Goal: Check status: Check status

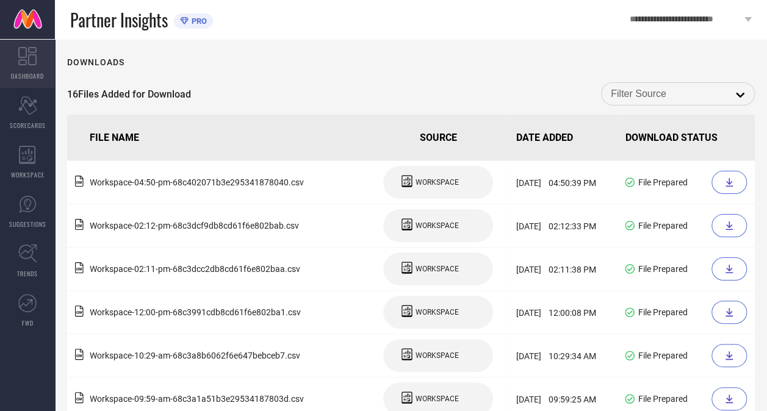
click at [32, 65] on link "DASHBOARD" at bounding box center [27, 63] width 55 height 49
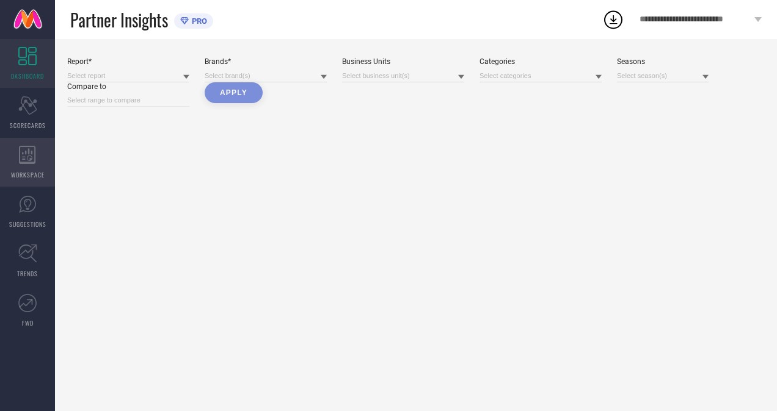
click at [23, 158] on icon at bounding box center [27, 155] width 16 height 18
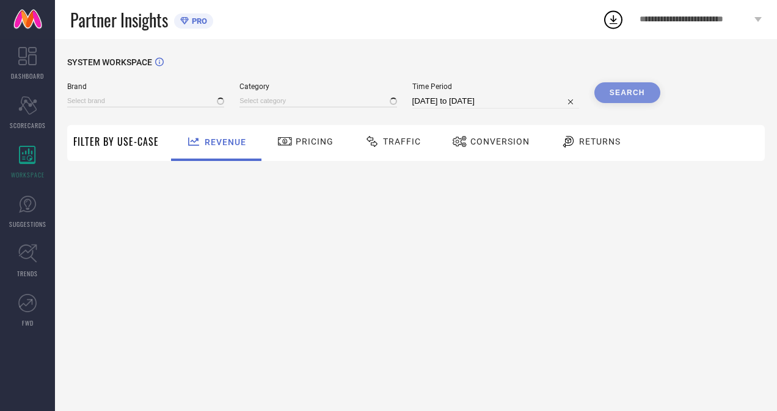
type input "H&M"
type input "All"
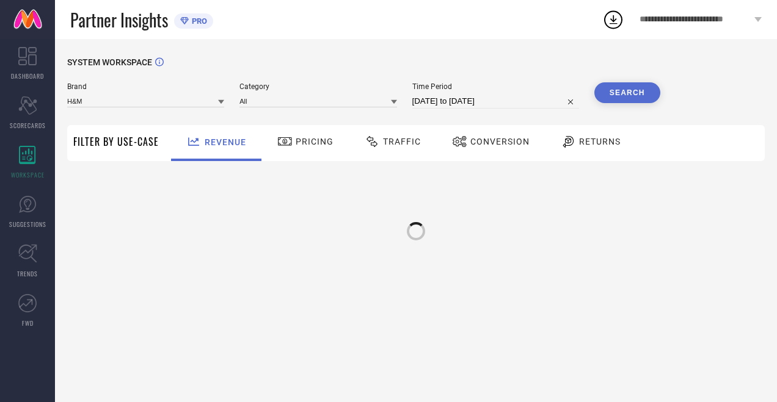
select select "7"
select select "2025"
select select "8"
select select "2025"
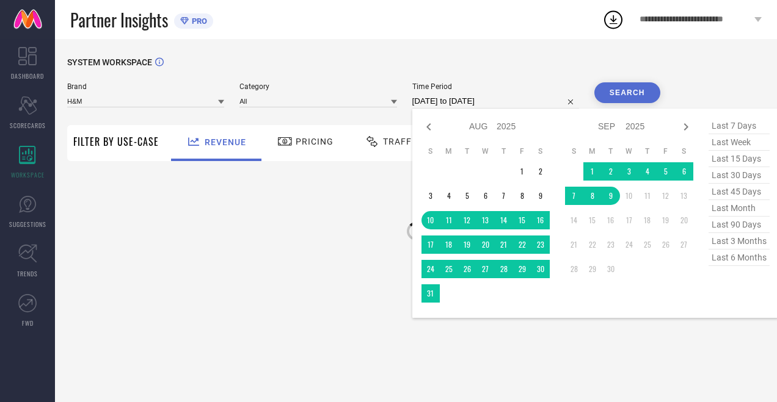
click at [455, 99] on input "[DATE] to [DATE]" at bounding box center [495, 101] width 167 height 15
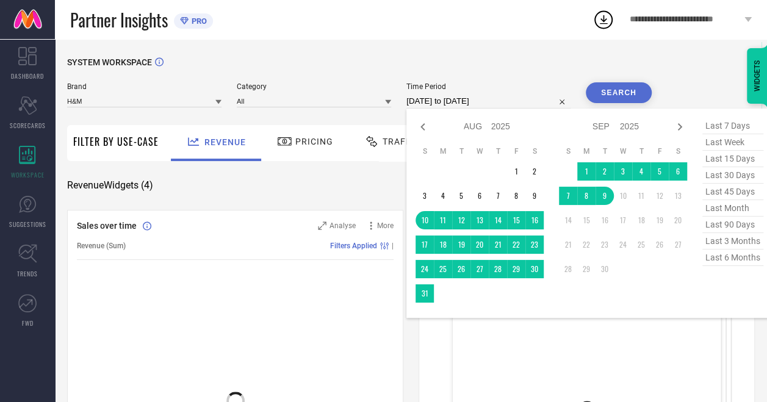
click at [455, 99] on input "[DATE] to [DATE]" at bounding box center [489, 101] width 164 height 15
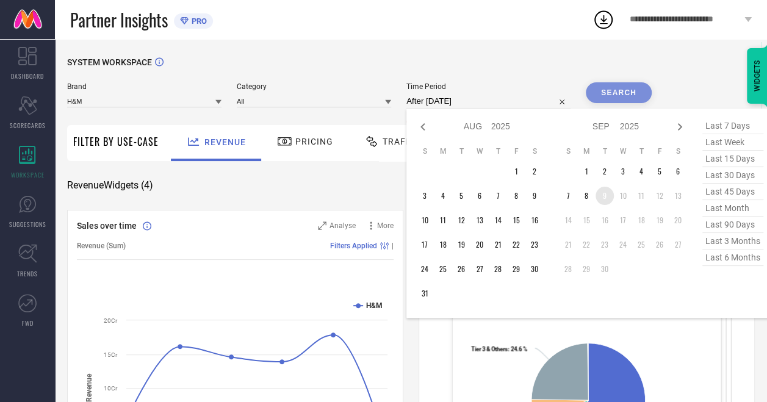
click at [604, 194] on td "9" at bounding box center [605, 196] width 18 height 18
type input "[DATE] to [DATE]"
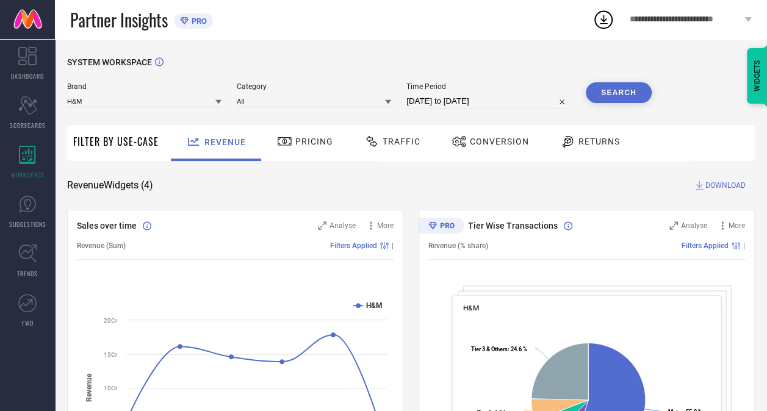
click at [629, 96] on button "Search" at bounding box center [619, 92] width 66 height 21
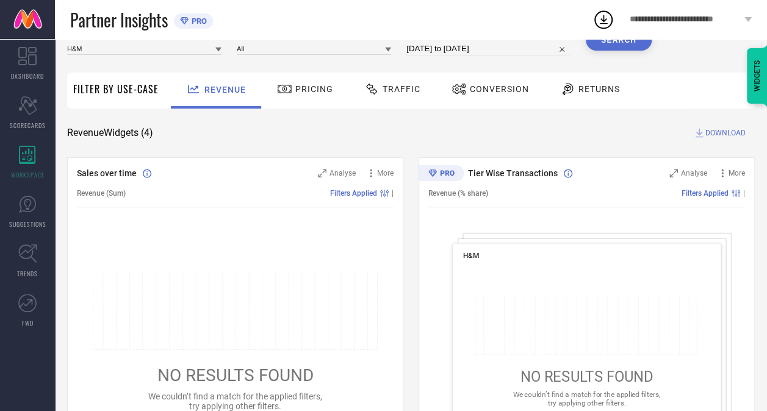
scroll to position [52, 0]
click at [383, 95] on span "Traffic" at bounding box center [402, 90] width 38 height 10
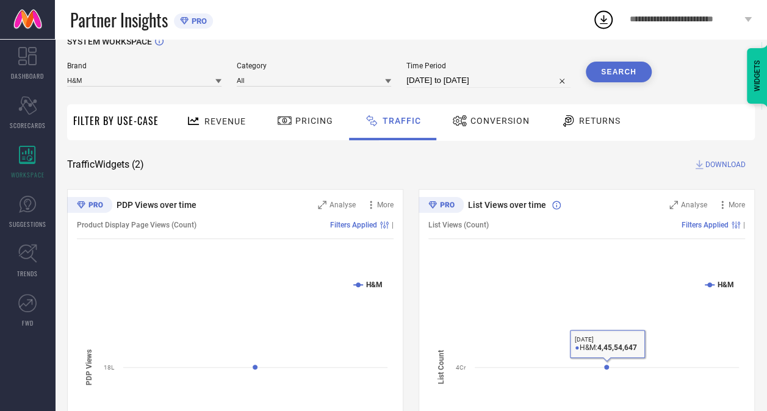
scroll to position [0, 0]
